Goal: Find specific page/section: Find specific page/section

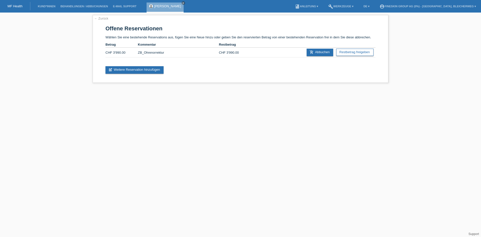
drag, startPoint x: 179, startPoint y: 2, endPoint x: 160, endPoint y: 2, distance: 18.8
click at [181, 2] on link "close" at bounding box center [183, 3] width 4 height 4
click at [12, 5] on link "MF Health" at bounding box center [15, 6] width 15 height 4
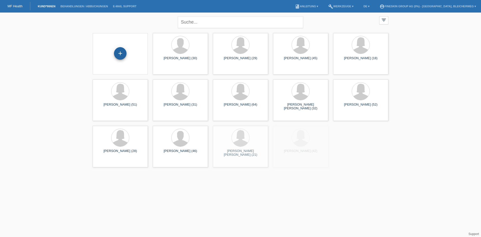
click at [122, 51] on div "+" at bounding box center [120, 53] width 13 height 13
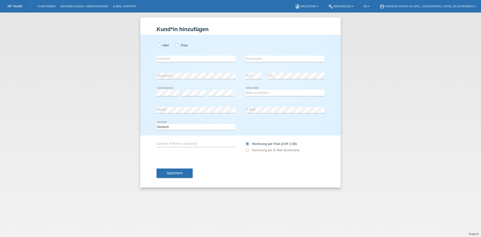
click at [10, 7] on link "MF Health" at bounding box center [15, 6] width 15 height 4
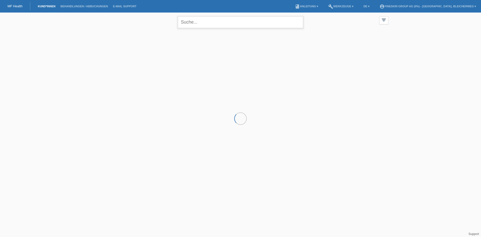
click at [194, 22] on input "text" at bounding box center [240, 22] width 125 height 12
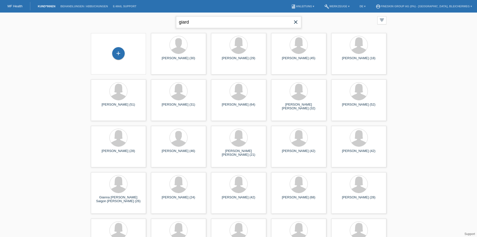
type input "Giardino"
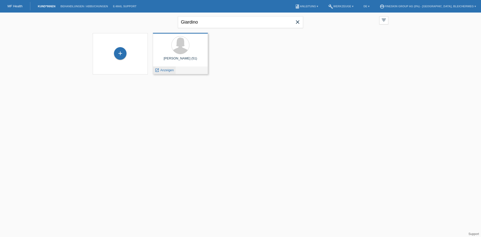
click at [164, 68] on span "Anzeigen" at bounding box center [167, 70] width 14 height 4
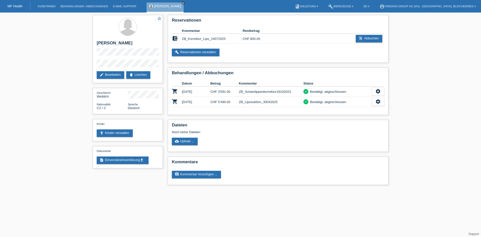
click at [13, 5] on link "MF Health" at bounding box center [15, 6] width 15 height 4
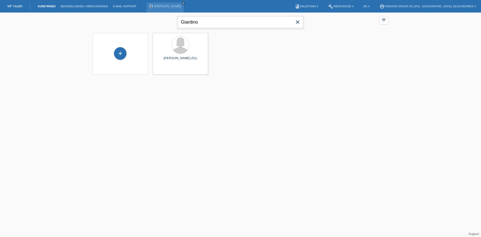
drag, startPoint x: 209, startPoint y: 25, endPoint x: 131, endPoint y: 25, distance: 77.8
click at [134, 24] on div "Giardino close filter_list view_module Alle Kund*innen anzeigen star Markierte …" at bounding box center [240, 22] width 300 height 18
type input "besmire"
click at [164, 72] on div "launch Anzeigen" at bounding box center [164, 70] width 23 height 8
click at [167, 70] on span "Anzeigen" at bounding box center [167, 70] width 14 height 4
